Goal: Find specific page/section: Find specific page/section

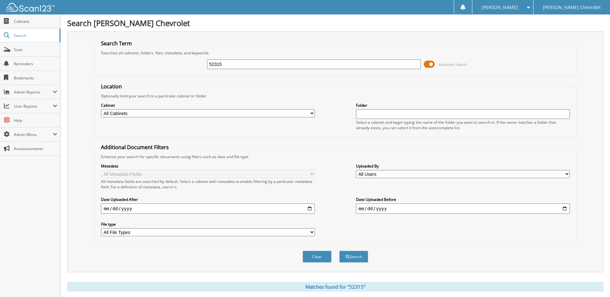
scroll to position [301, 0]
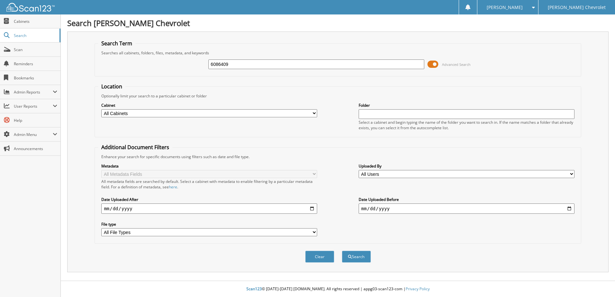
type input "6086409"
click at [342, 251] on button "Search" at bounding box center [356, 257] width 29 height 12
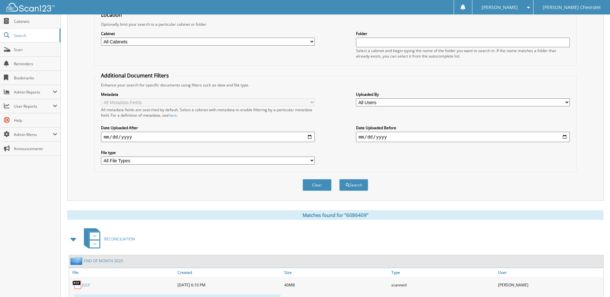
scroll to position [102, 0]
